Goal: Task Accomplishment & Management: Use online tool/utility

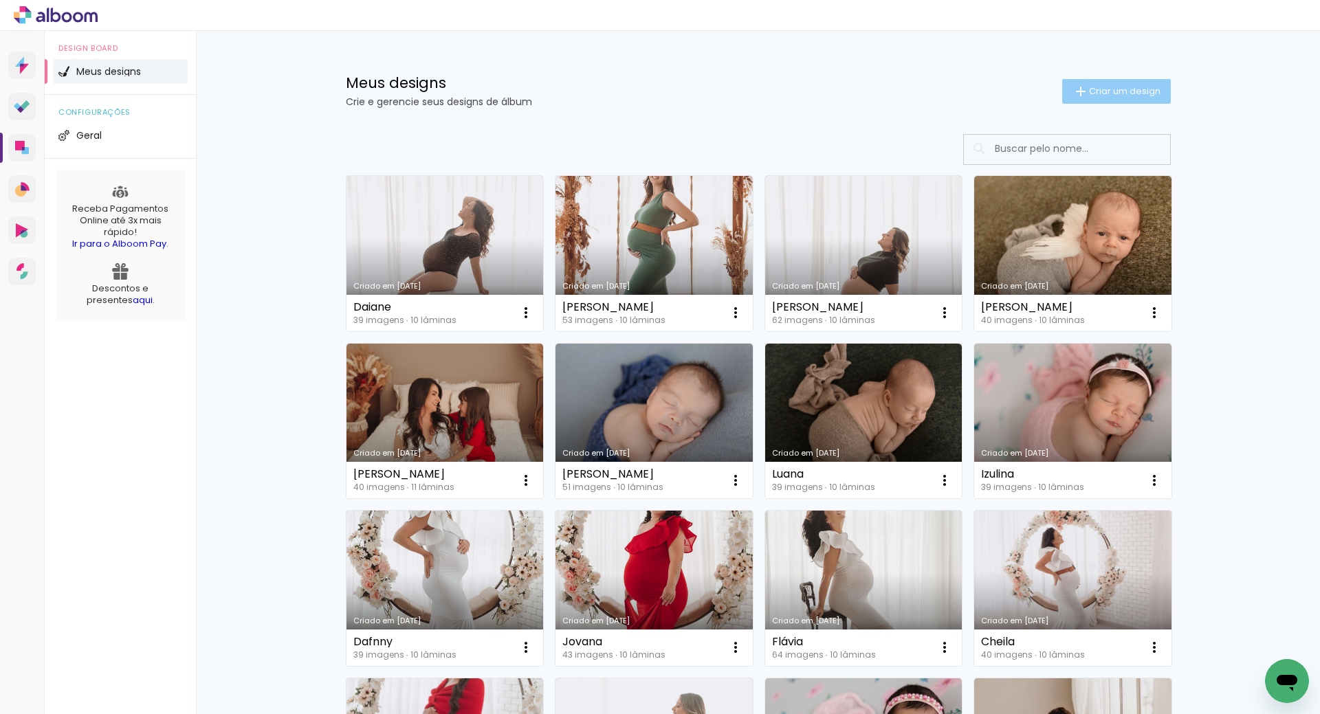
click at [1119, 92] on span "Criar um design" at bounding box center [1125, 91] width 72 height 9
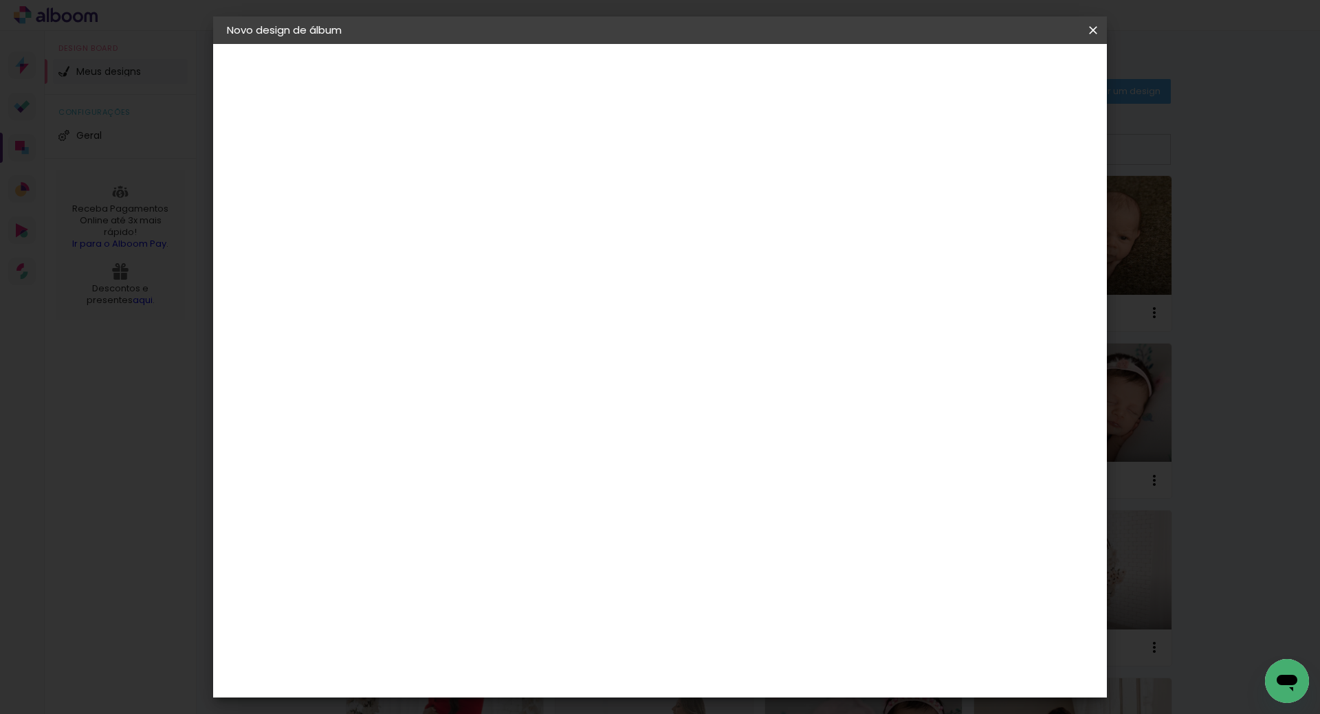
click at [452, 188] on input at bounding box center [452, 184] width 0 height 21
type input "Gemeas"
type paper-input "Gemeas"
click at [0, 0] on slot "Avançar" at bounding box center [0, 0] width 0 height 0
click at [710, 200] on paper-item "Tamanho Livre" at bounding box center [644, 209] width 132 height 30
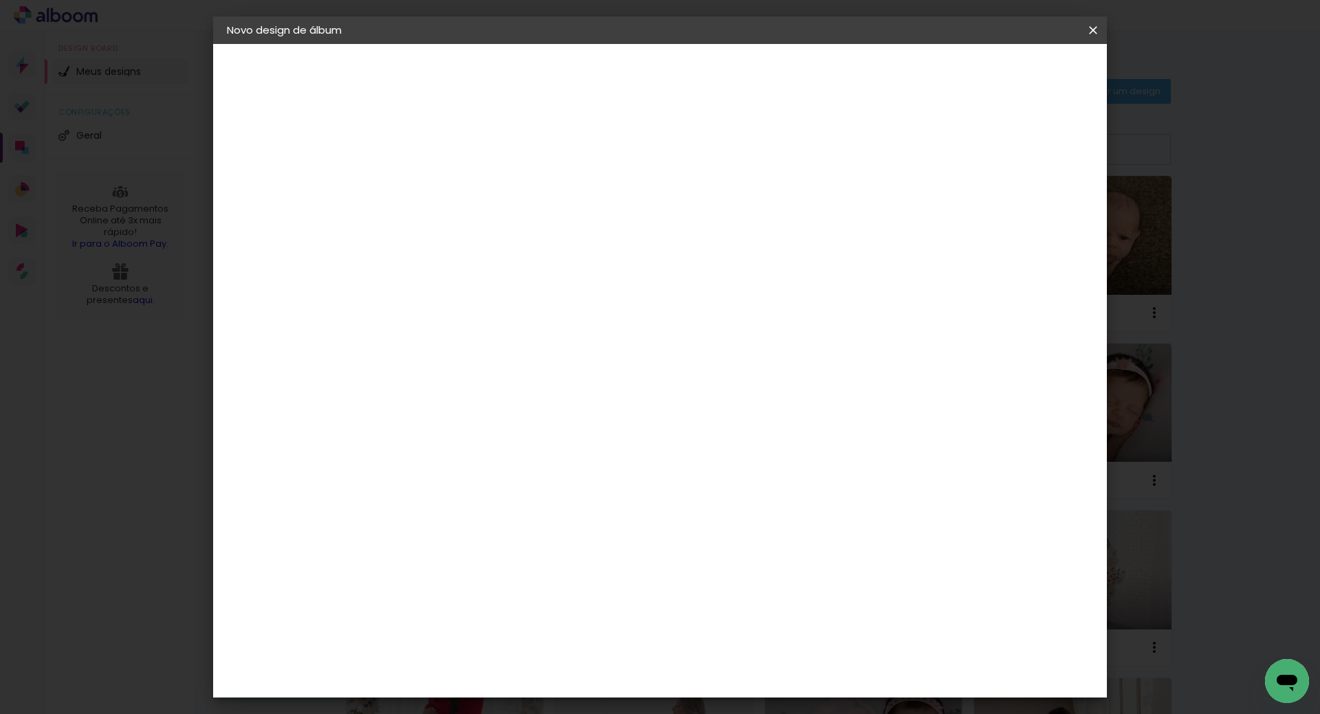
click at [0, 0] on slot "Avançar" at bounding box center [0, 0] width 0 height 0
click at [417, 393] on input "30" at bounding box center [409, 390] width 36 height 21
type input "20"
type paper-input "20"
click at [745, 483] on input "60" at bounding box center [737, 483] width 36 height 21
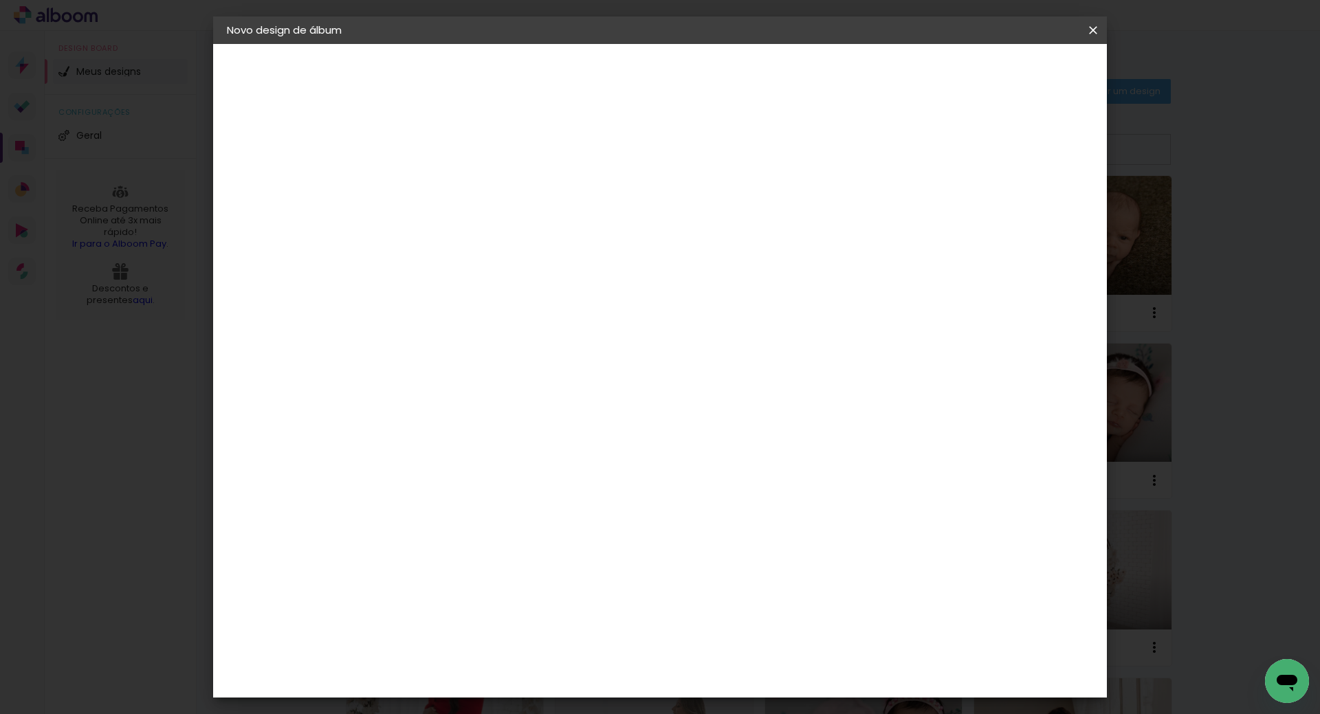
type input "40"
type paper-input "40"
click at [1007, 74] on span "Iniciar design" at bounding box center [976, 73] width 63 height 10
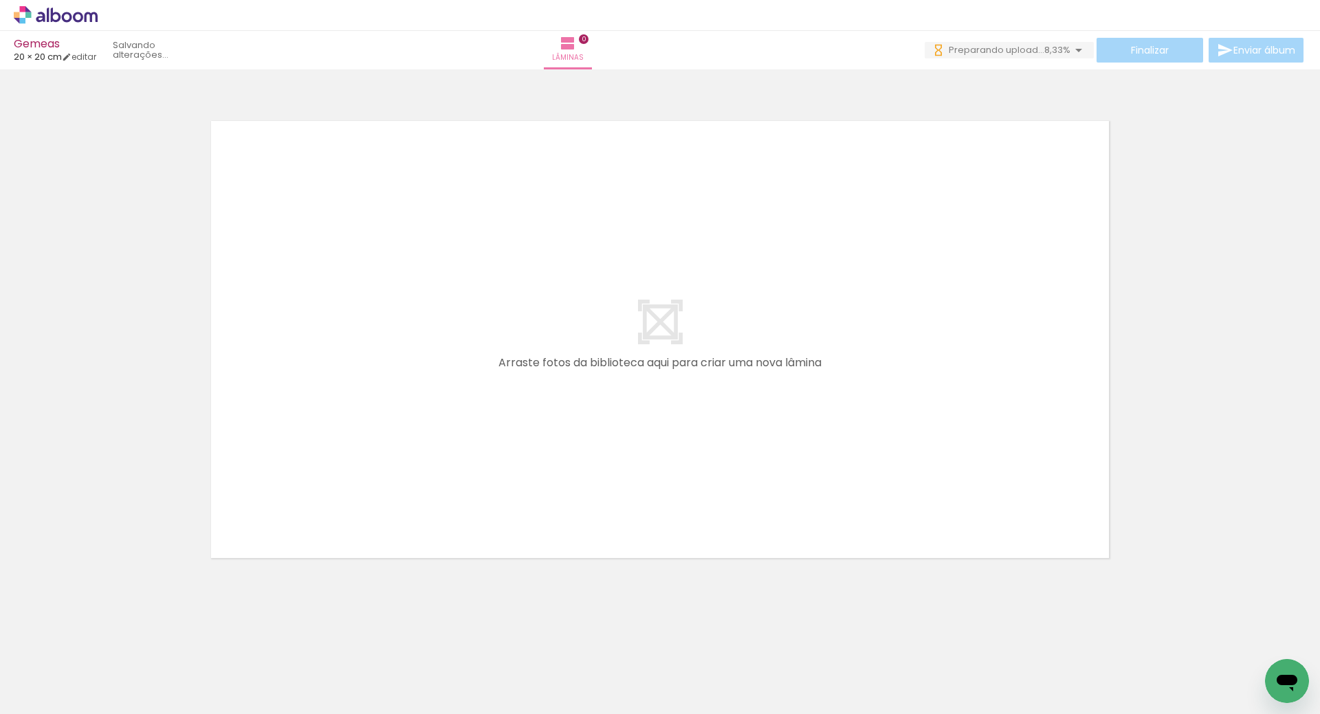
click at [725, 639] on iron-icon at bounding box center [723, 640] width 14 height 14
click at [91, 10] on icon at bounding box center [56, 15] width 84 height 18
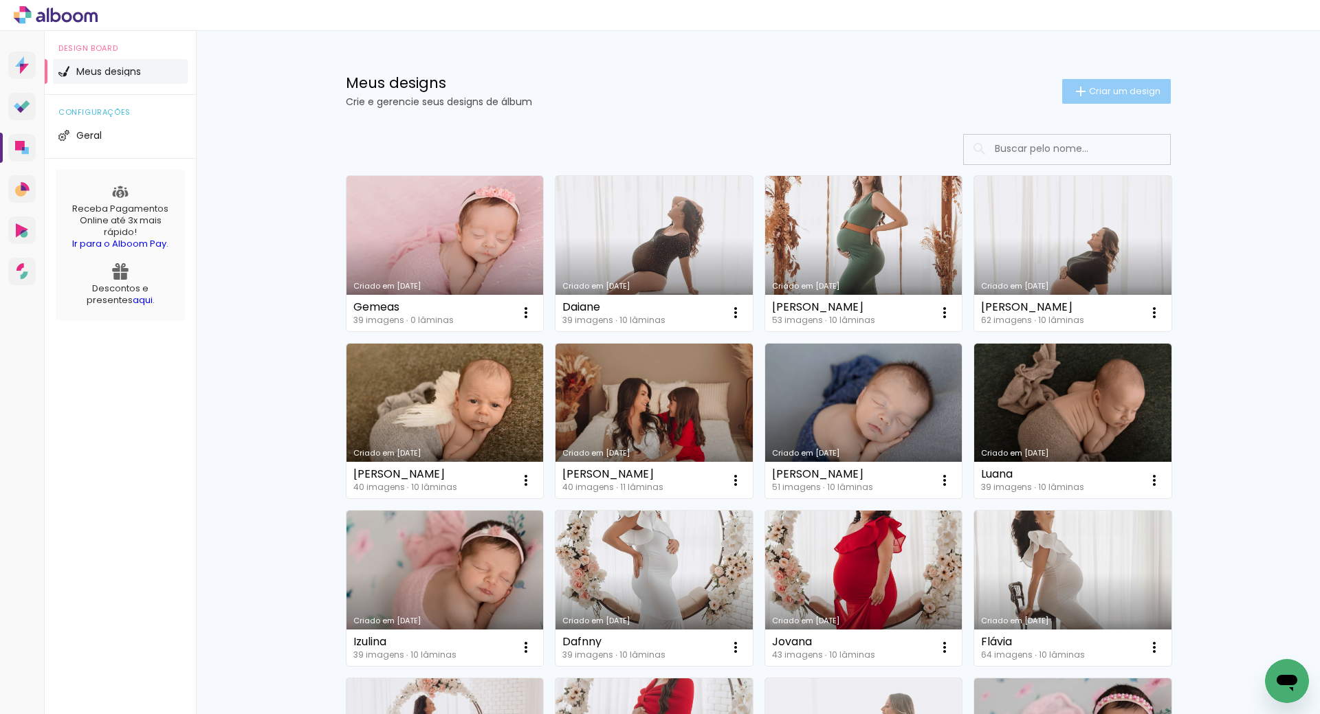
click at [1140, 91] on span "Criar um design" at bounding box center [1125, 91] width 72 height 9
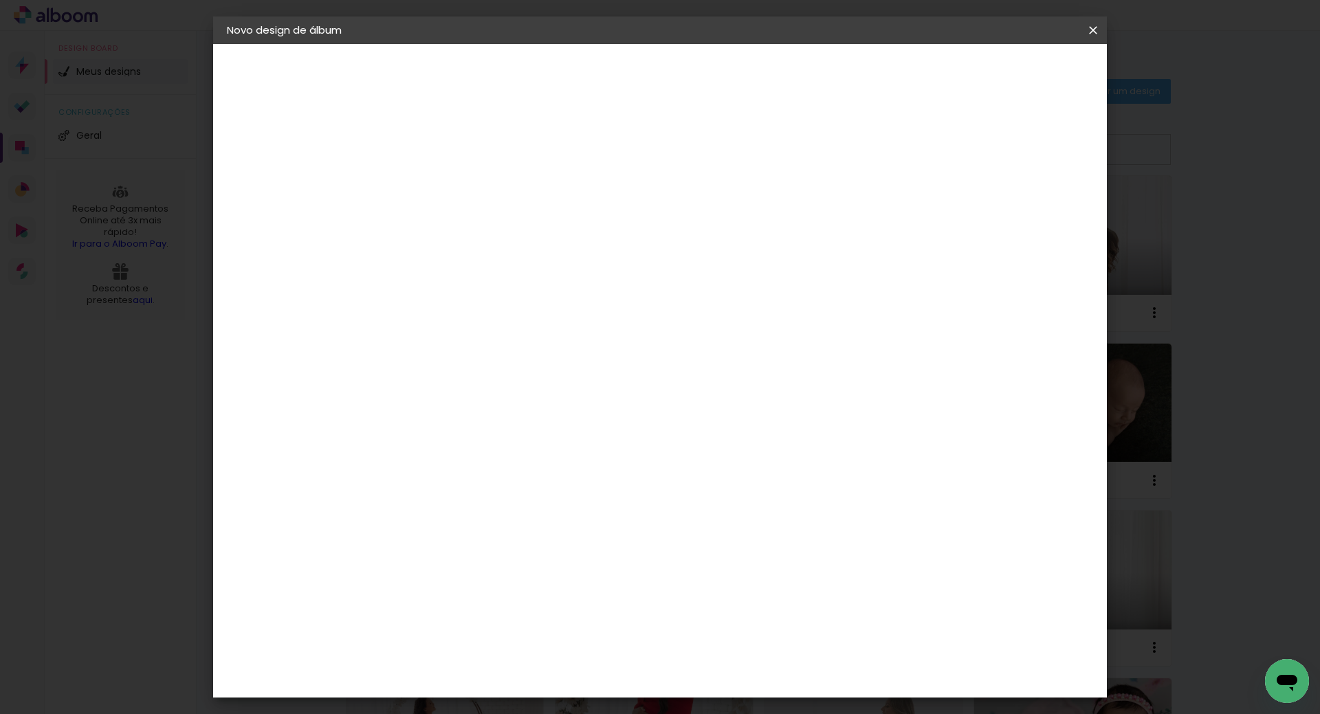
click at [452, 188] on input at bounding box center [452, 184] width 0 height 21
type input "Gleici"
type paper-input "Gleici"
click at [593, 82] on paper-button "Avançar" at bounding box center [558, 72] width 67 height 23
click at [0, 0] on slot "Tamanho Livre" at bounding box center [0, 0] width 0 height 0
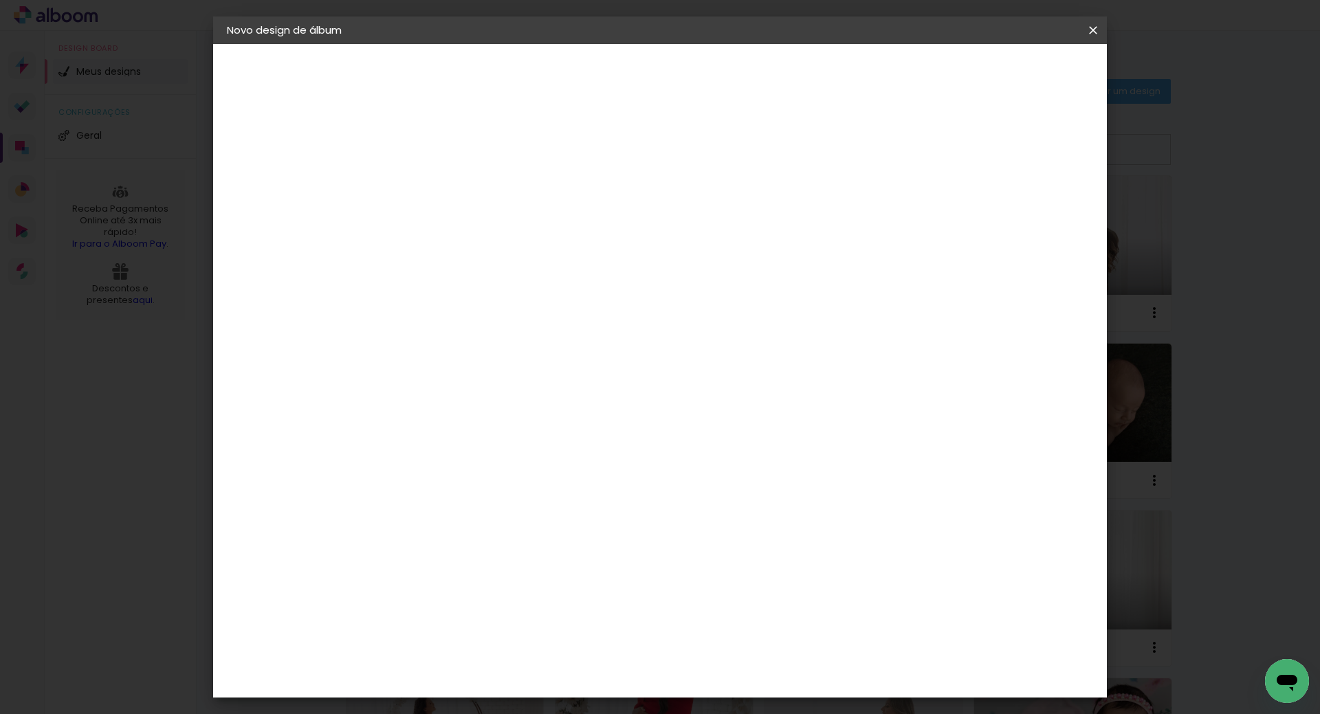
click at [0, 0] on slot "Avançar" at bounding box center [0, 0] width 0 height 0
click at [416, 392] on input "30" at bounding box center [409, 390] width 36 height 21
type input "40"
type paper-input "40"
click at [742, 666] on input "60" at bounding box center [737, 663] width 36 height 21
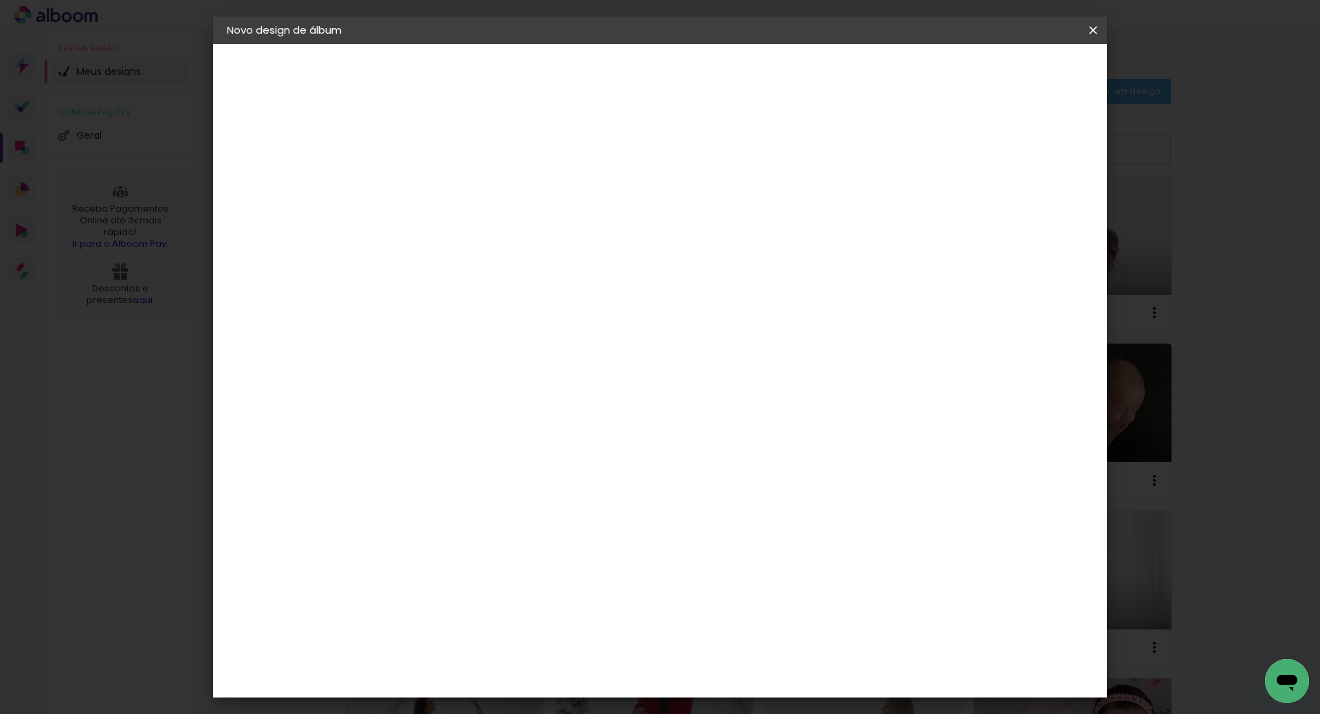
type input "40"
type paper-input "40"
click at [970, 83] on paper-button "Iniciar design" at bounding box center [925, 72] width 90 height 23
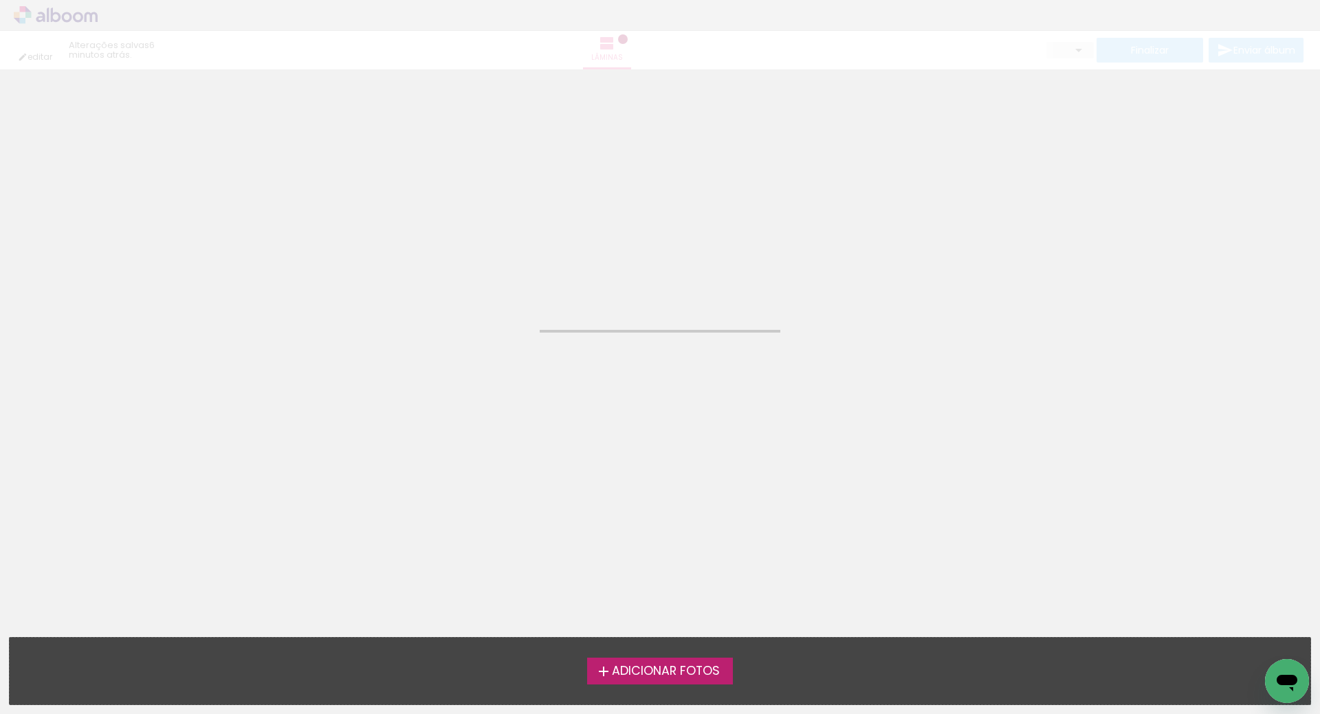
click at [43, 56] on div "editar 6 minutos atrás. Lâminas Finalizar Enviar álbum" at bounding box center [660, 34] width 1320 height 69
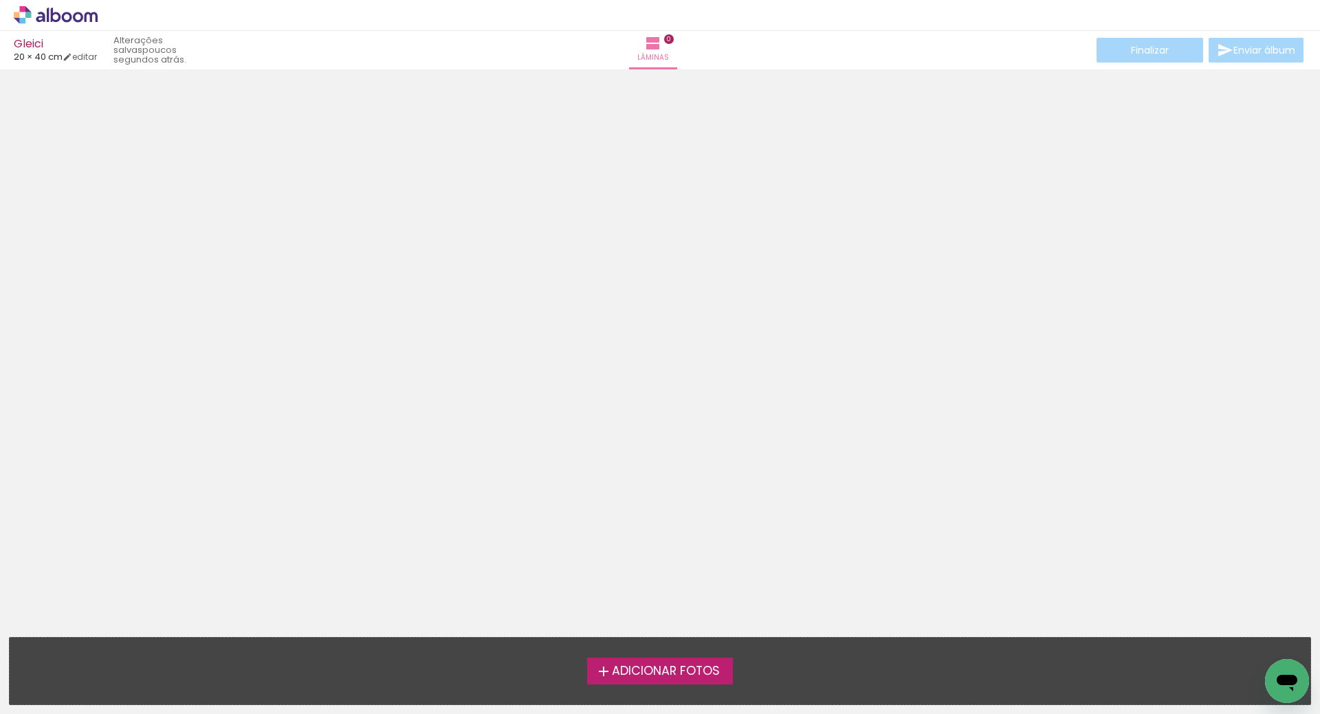
click at [28, 55] on span "20 × 40 cm" at bounding box center [38, 56] width 49 height 13
click at [94, 58] on link "editar" at bounding box center [80, 57] width 34 height 12
type input "40"
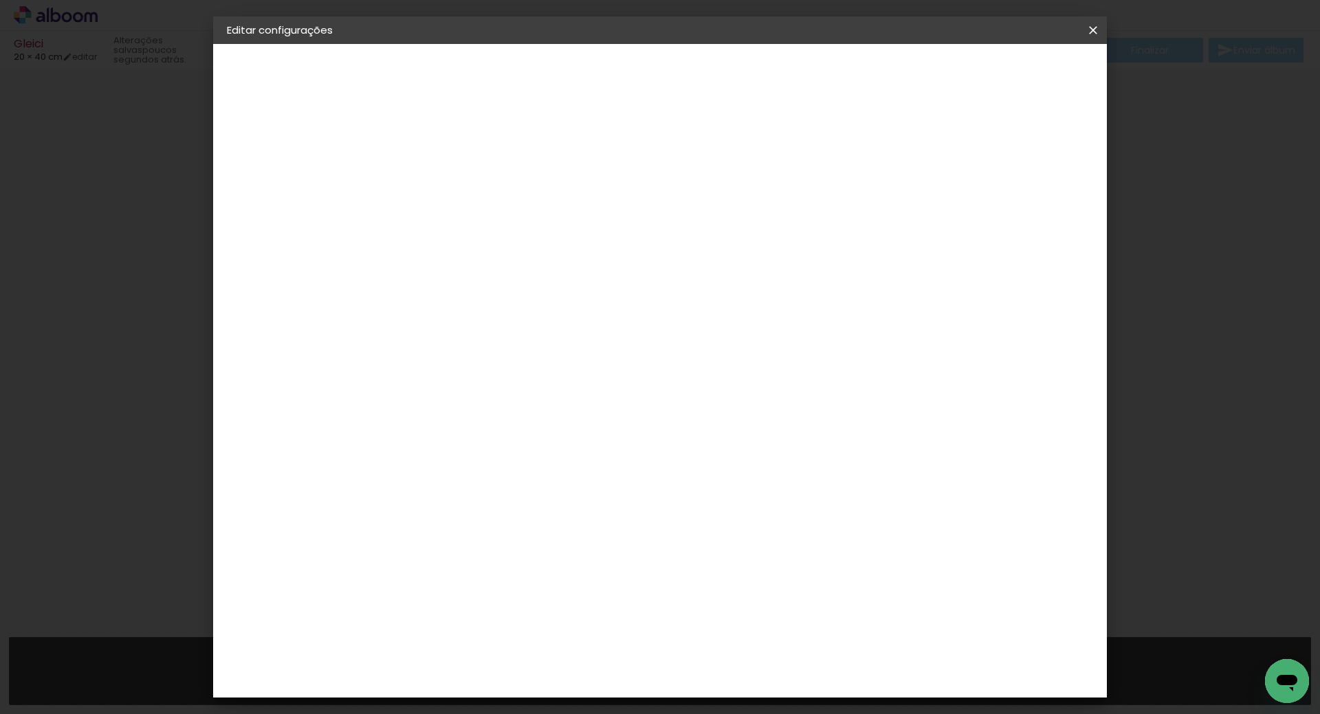
click at [493, 450] on input "40" at bounding box center [486, 448] width 36 height 21
type input "20"
type paper-input "20"
click at [1021, 80] on paper-button "Salvar configurações" at bounding box center [956, 72] width 129 height 23
click at [1007, 72] on span "Salvar configurações" at bounding box center [957, 73] width 102 height 10
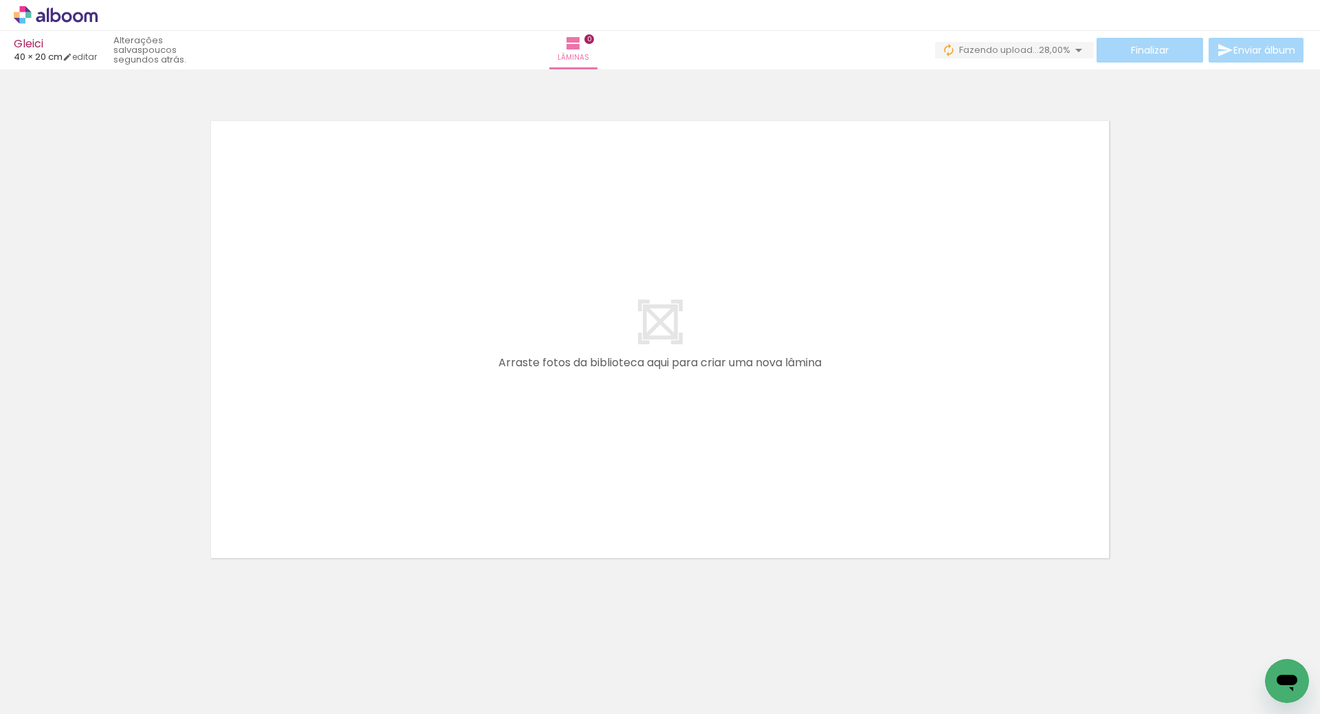
click at [984, 434] on quentale-layouter at bounding box center [659, 339] width 921 height 461
